Goal: Task Accomplishment & Management: Use online tool/utility

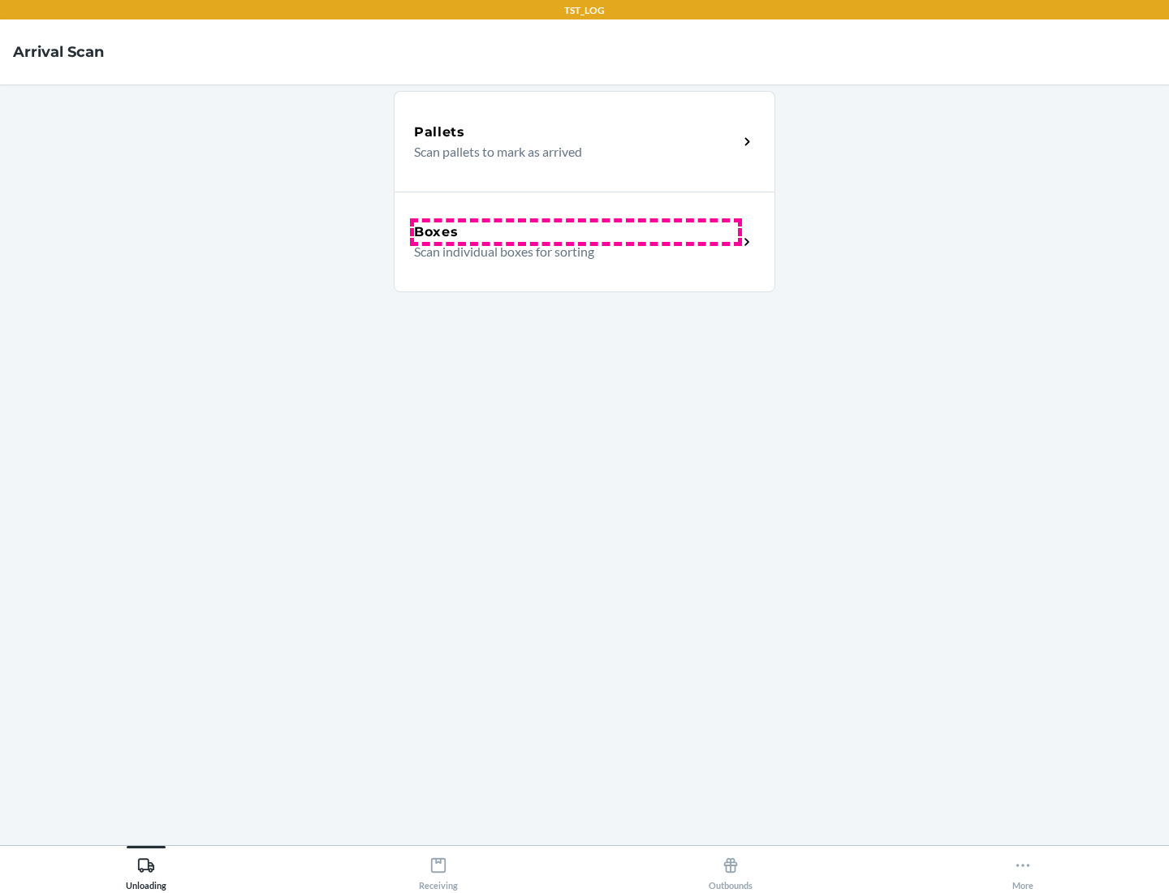
click at [576, 232] on div "Boxes" at bounding box center [576, 231] width 324 height 19
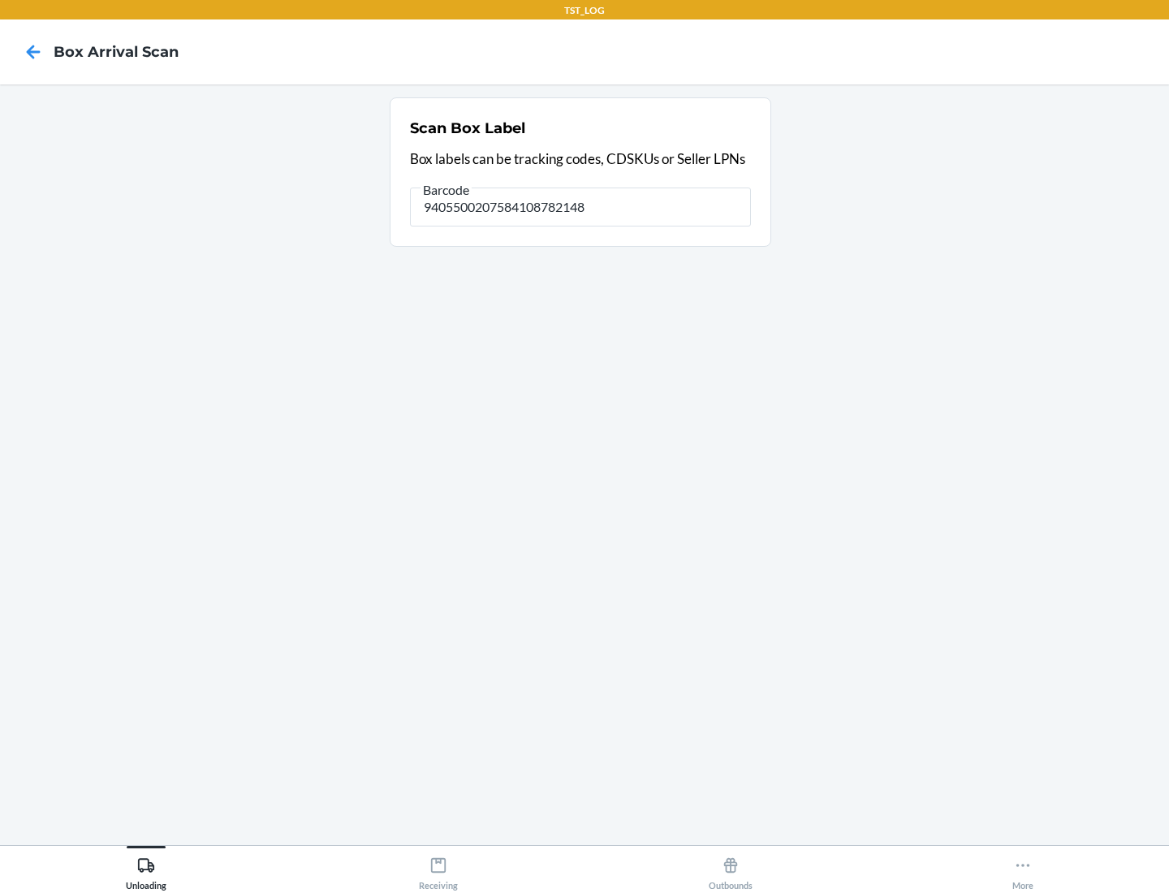
type input "9405500207584108782148"
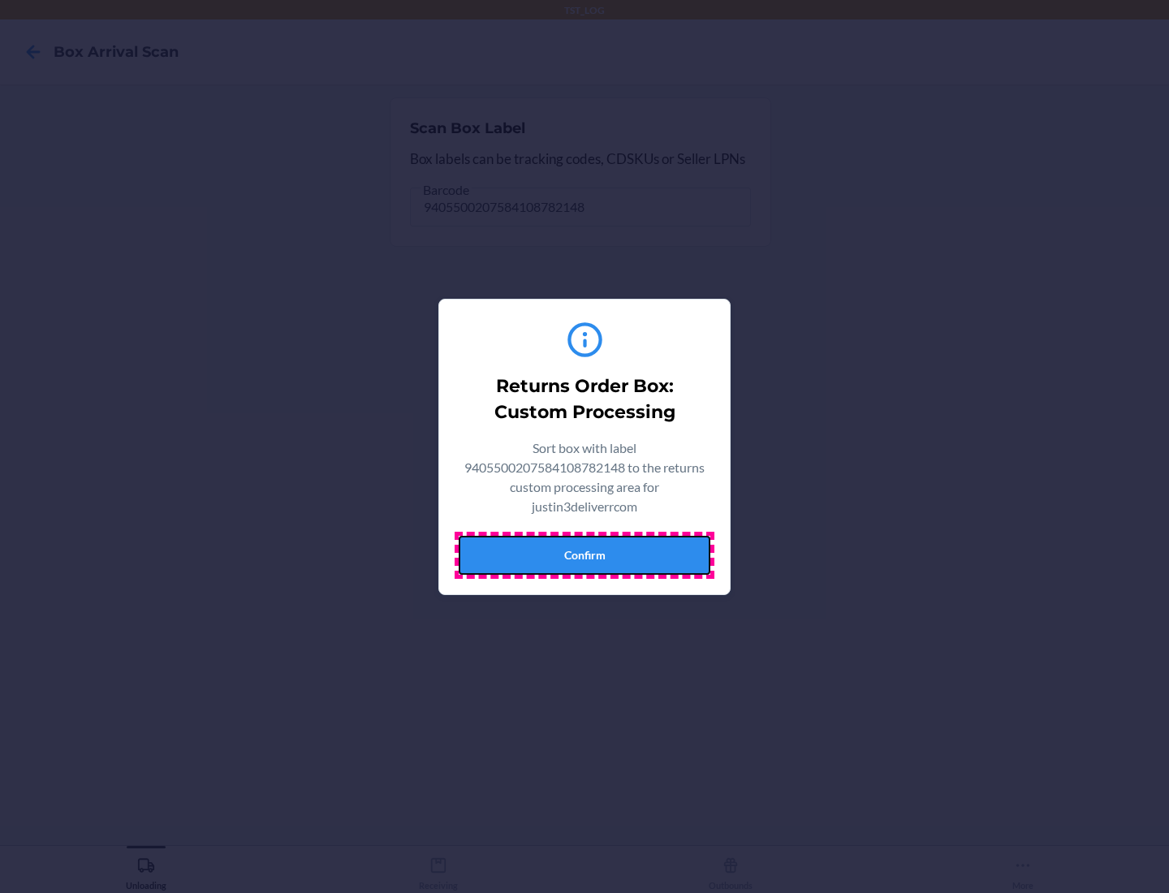
click at [584, 554] on button "Confirm" at bounding box center [585, 555] width 252 height 39
